Goal: Understand process/instructions: Learn how to perform a task or action

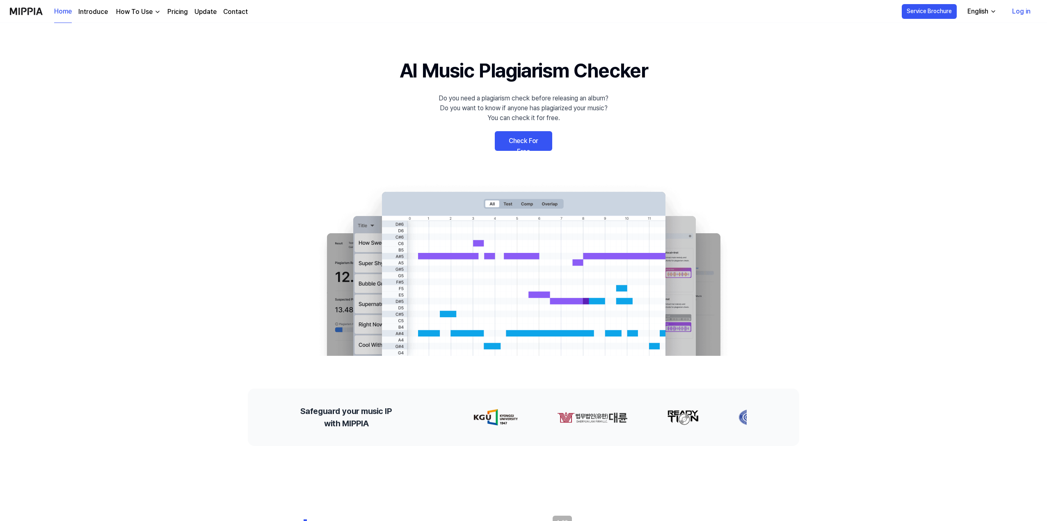
click at [520, 146] on link "Check For Free" at bounding box center [523, 141] width 57 height 20
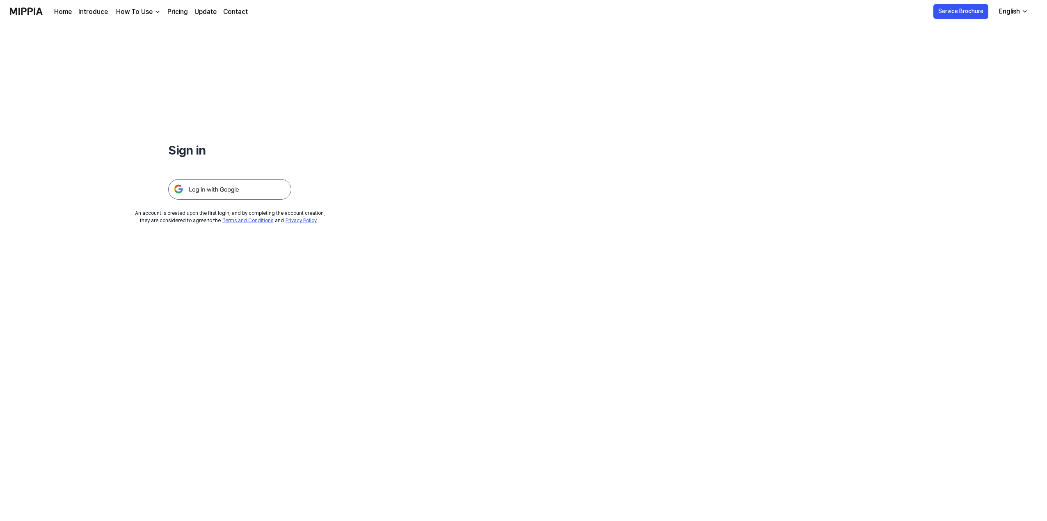
click at [132, 12] on div "How To Use" at bounding box center [134, 12] width 40 height 10
click at [158, 31] on link "Plagiarism Checker" at bounding box center [136, 30] width 79 height 16
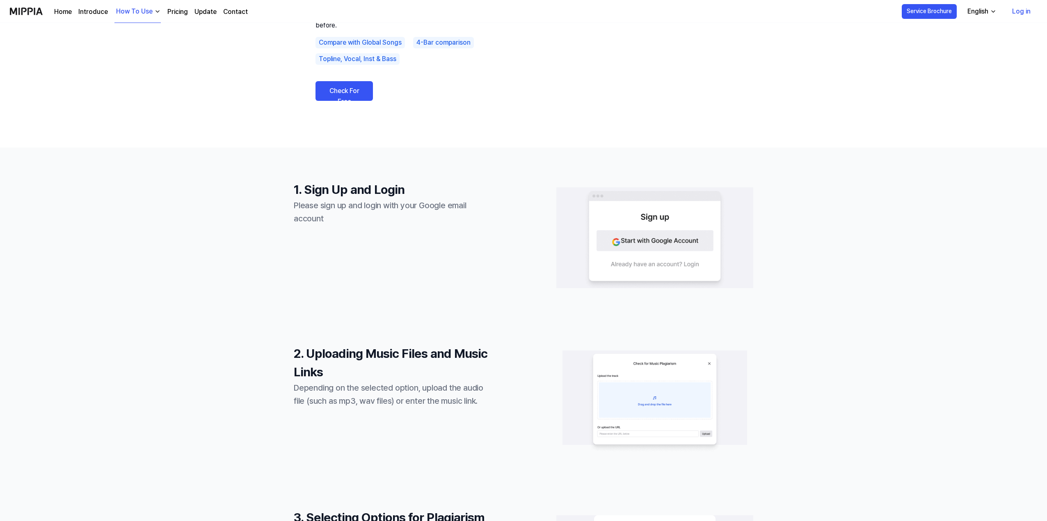
scroll to position [123, 0]
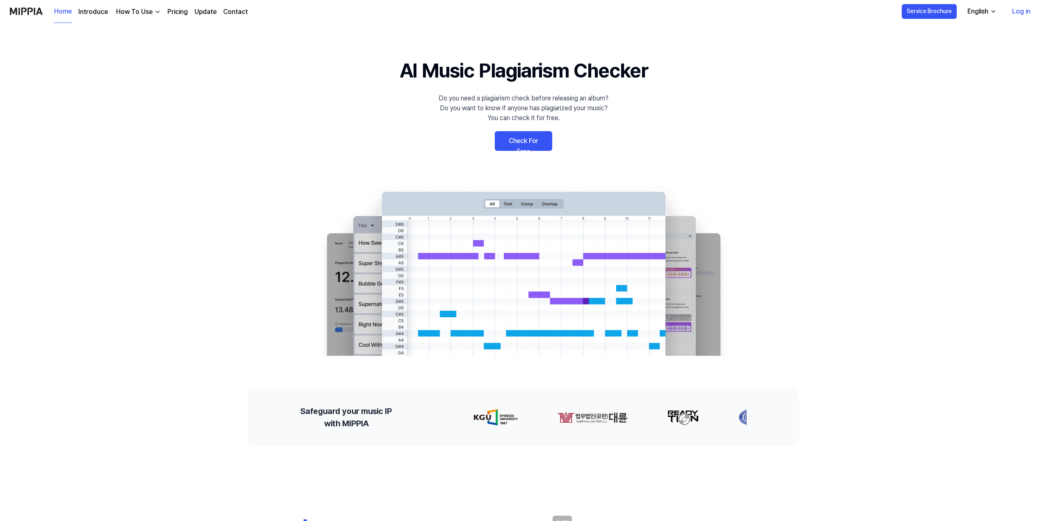
drag, startPoint x: 495, startPoint y: 286, endPoint x: 501, endPoint y: 287, distance: 5.9
